Goal: Information Seeking & Learning: Learn about a topic

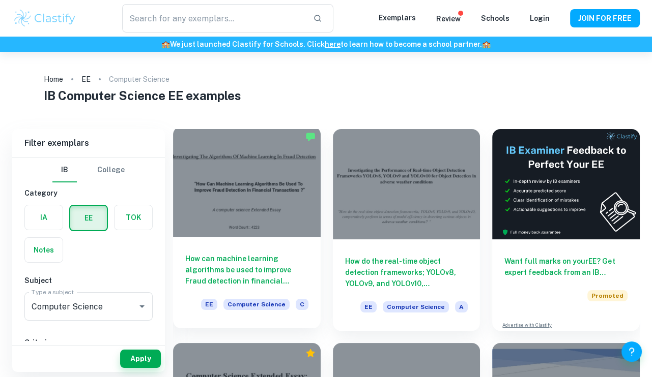
type input "Computer Science"
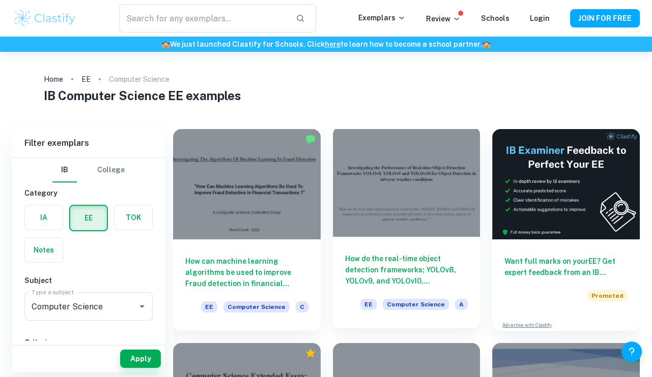
click at [403, 261] on h6 "How do the real-time object detection frameworks; YOLOv8, YOLOv9, and YOLOv10, …" at bounding box center [406, 270] width 123 height 34
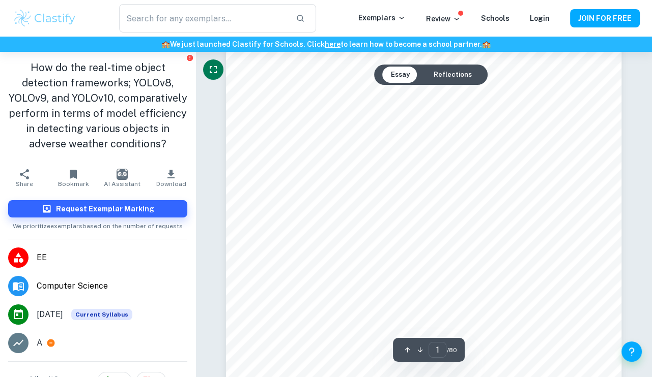
scroll to position [203, 0]
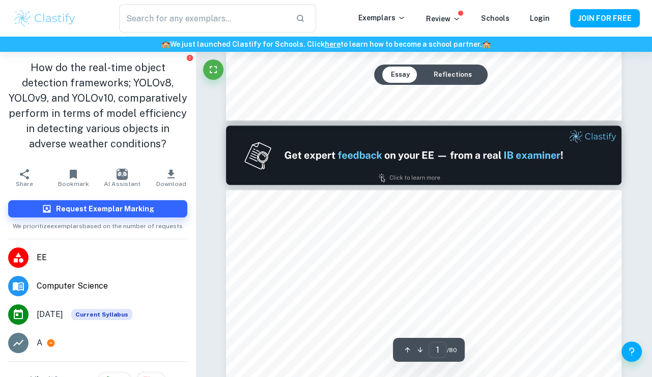
type input "2"
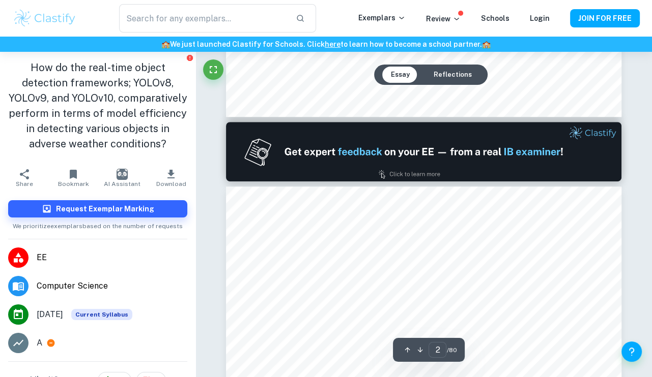
scroll to position [459, 0]
